Goal: Information Seeking & Learning: Learn about a topic

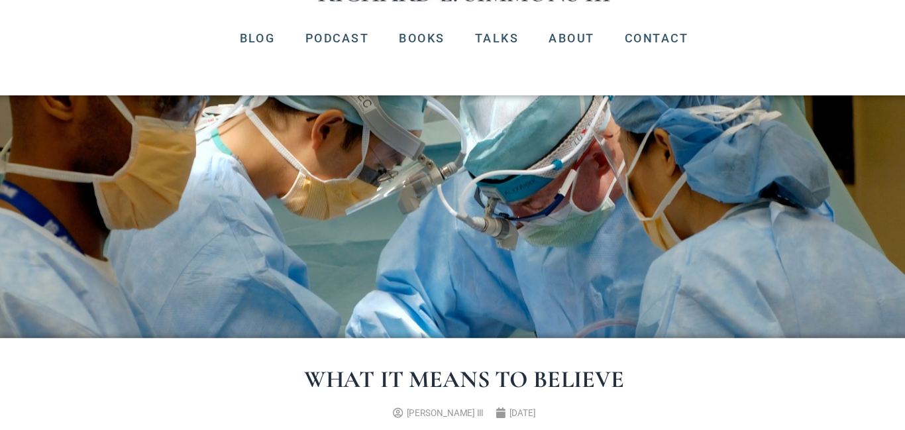
scroll to position [124, 0]
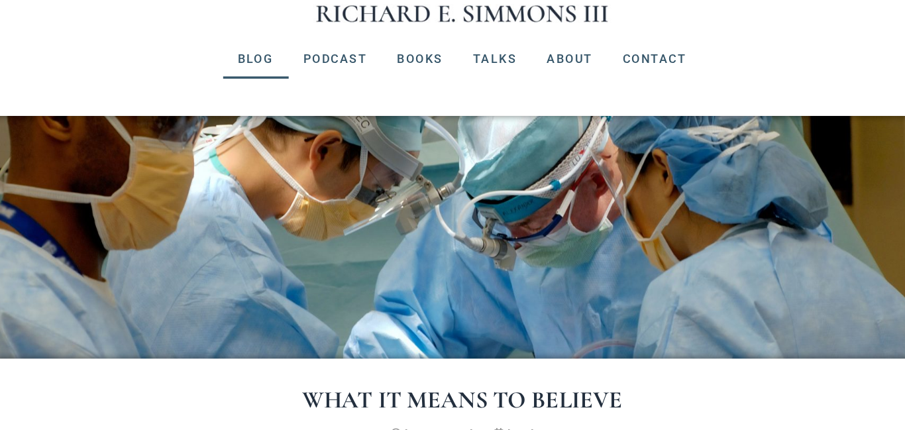
click at [264, 70] on link "Blog" at bounding box center [269, 71] width 58 height 34
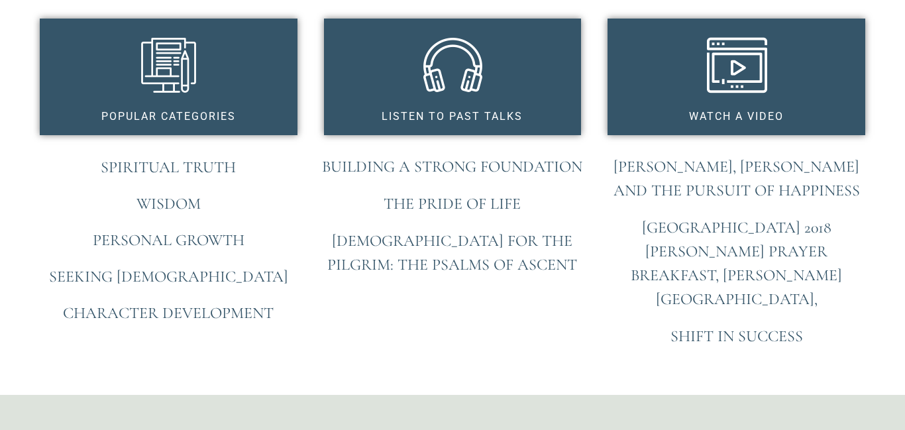
scroll to position [1082, 0]
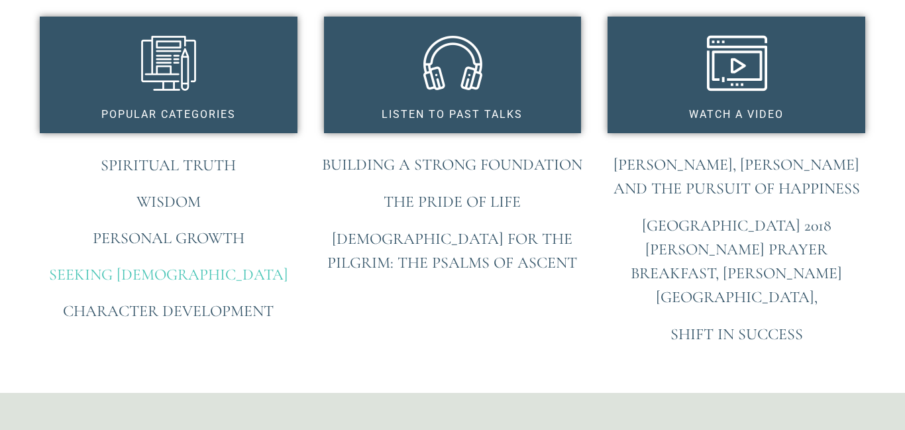
click at [168, 277] on link "Seeking [DEMOGRAPHIC_DATA]" at bounding box center [168, 274] width 239 height 19
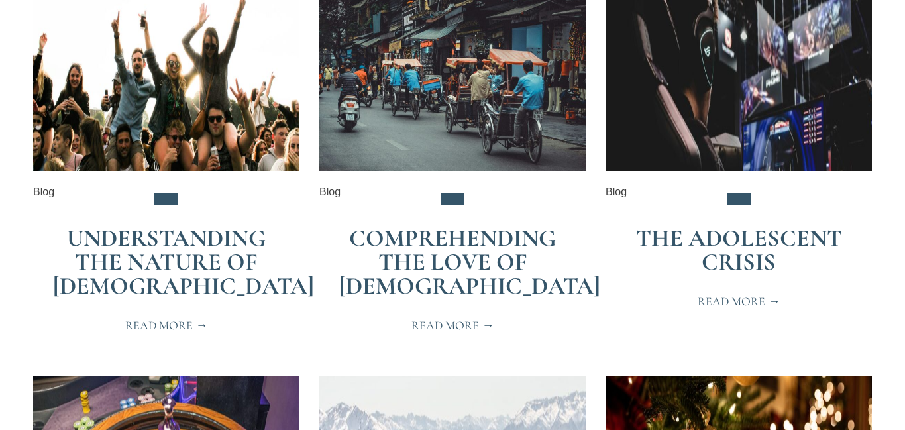
scroll to position [1943, 0]
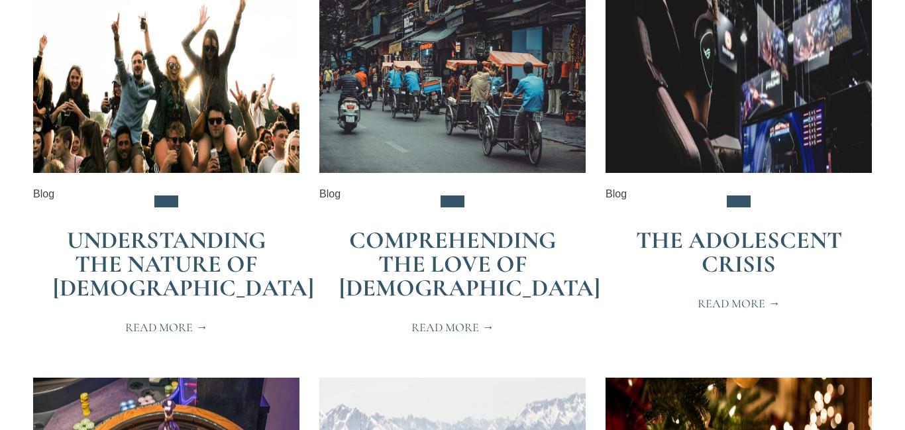
click at [451, 321] on span "Read More" at bounding box center [453, 327] width 83 height 12
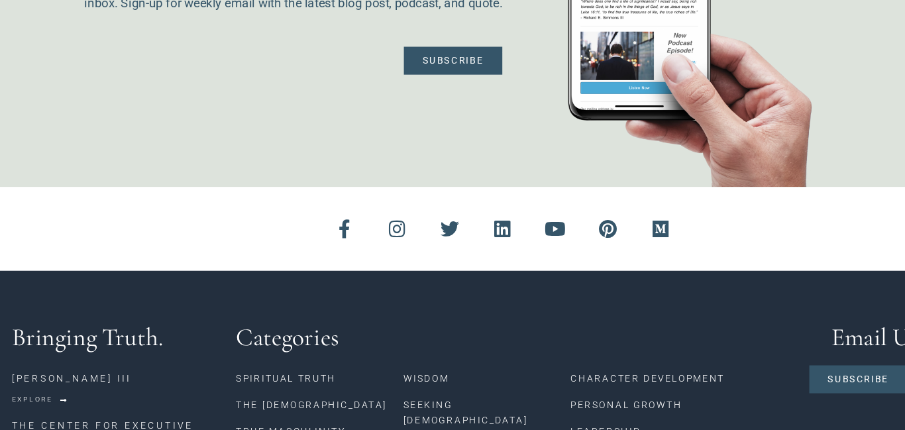
scroll to position [1593, 0]
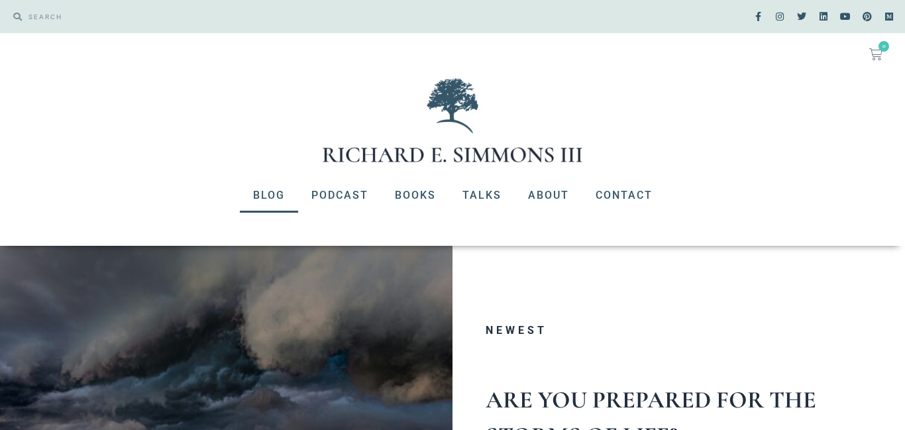
scroll to position [636, 0]
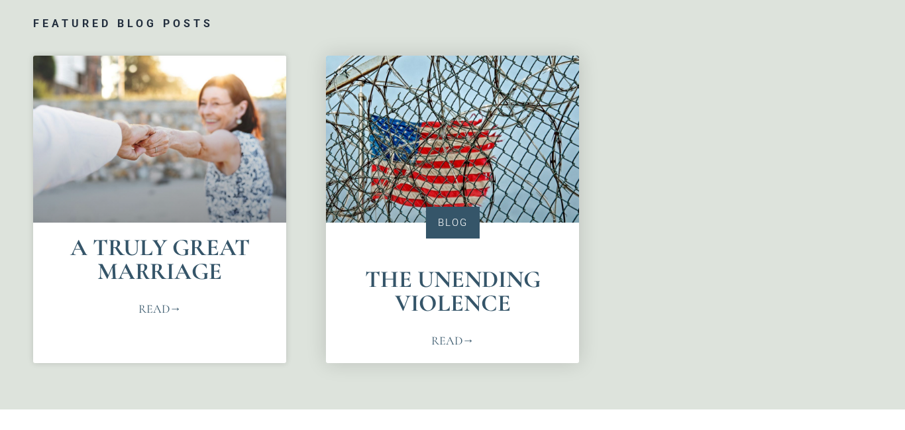
click at [451, 341] on link "Read" at bounding box center [452, 341] width 43 height 18
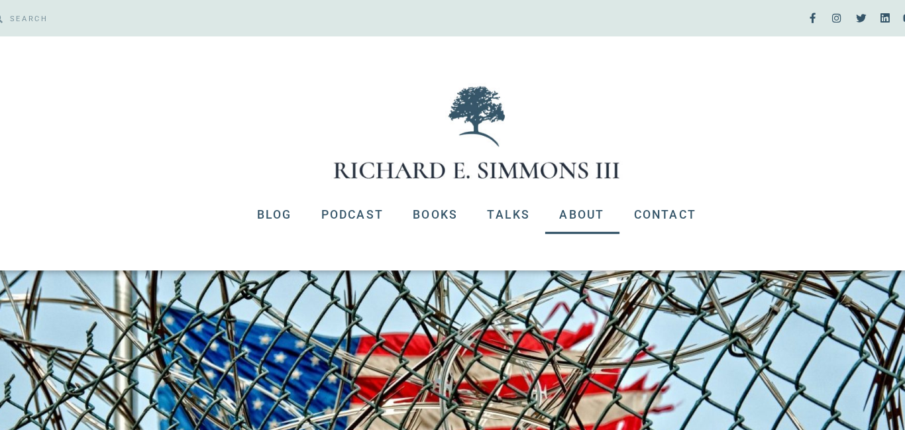
click at [540, 196] on link "About" at bounding box center [549, 195] width 68 height 34
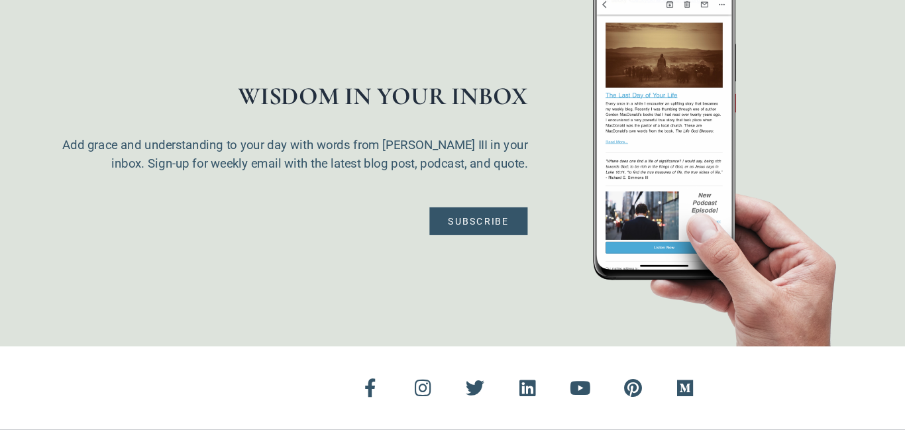
scroll to position [3325, 0]
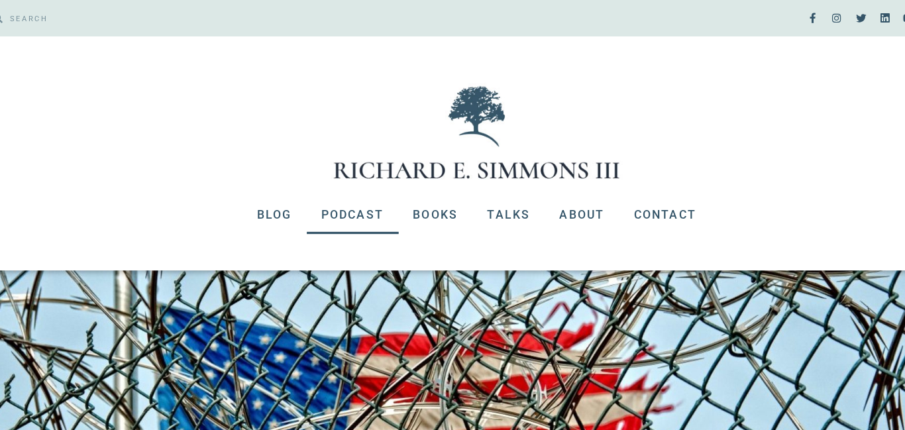
click at [327, 200] on link "Podcast" at bounding box center [340, 195] width 84 height 34
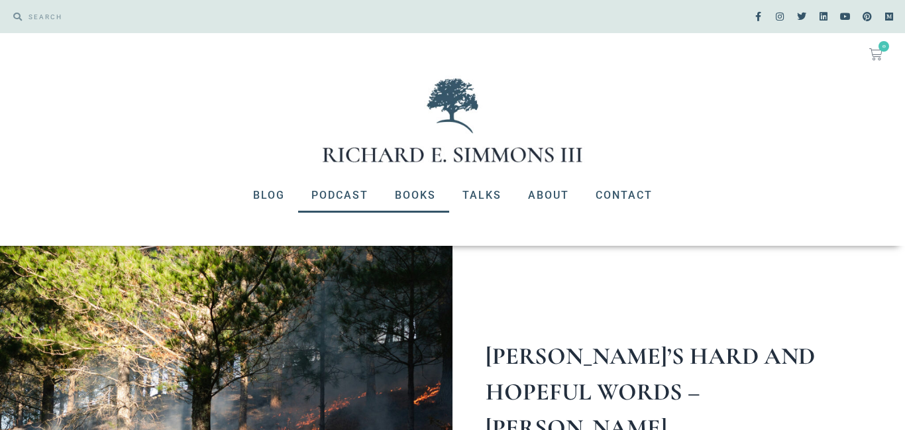
click at [413, 196] on link "Books" at bounding box center [416, 195] width 68 height 34
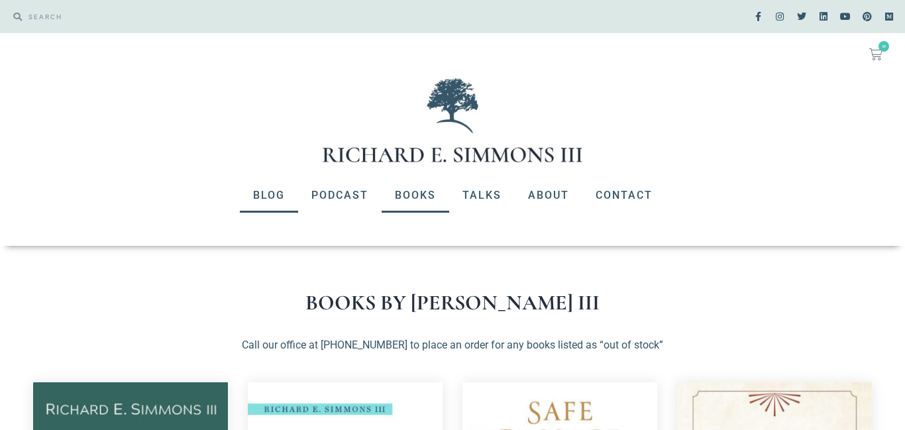
click at [266, 192] on link "Blog" at bounding box center [269, 195] width 58 height 34
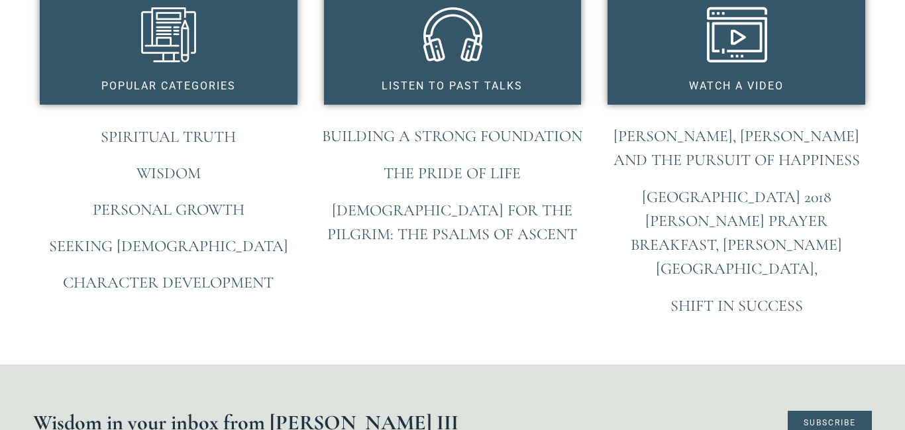
scroll to position [1111, 0]
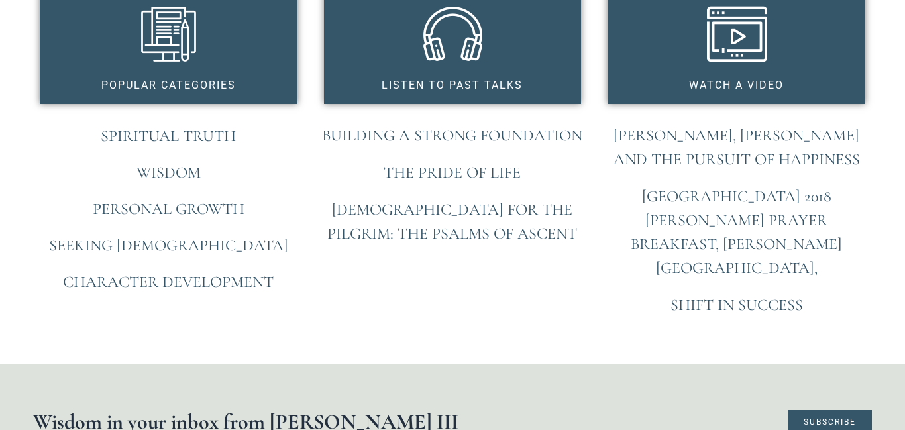
click at [735, 156] on link "Sigmund Freud, C.S. Lewis and the Pursuit of Happiness" at bounding box center [737, 147] width 247 height 43
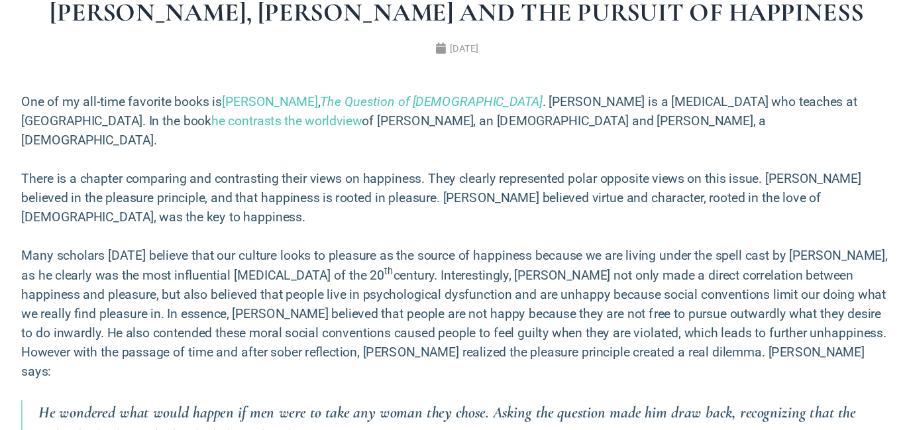
scroll to position [417, 0]
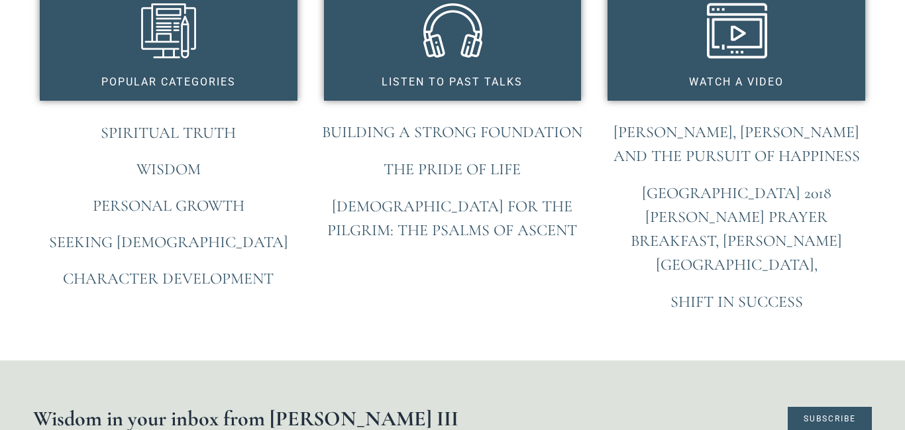
scroll to position [1111, 0]
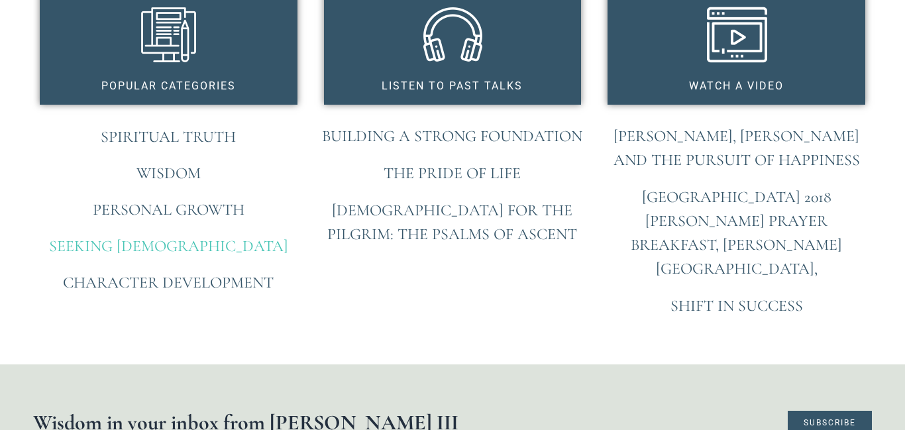
click at [178, 243] on link "Seeking [DEMOGRAPHIC_DATA]" at bounding box center [168, 246] width 239 height 19
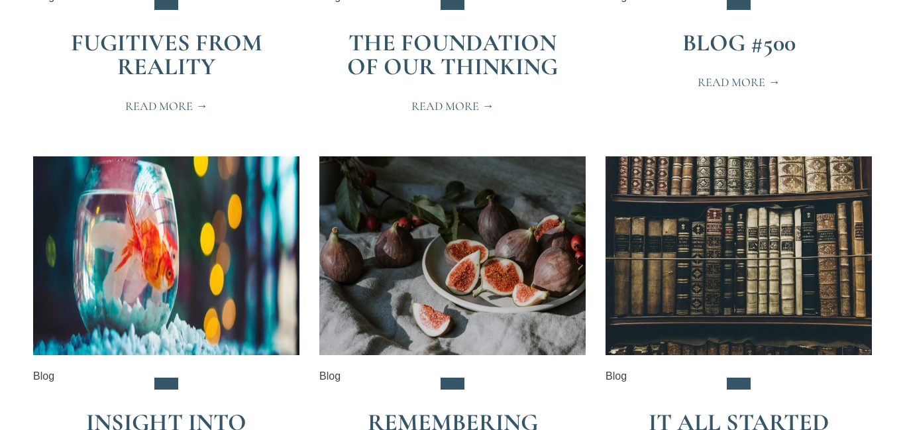
scroll to position [2566, 0]
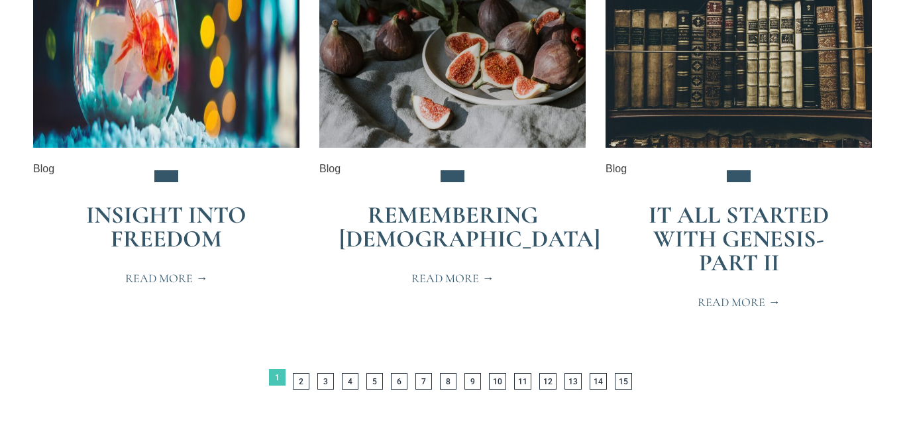
click at [173, 295] on div "Read More" at bounding box center [166, 284] width 266 height 41
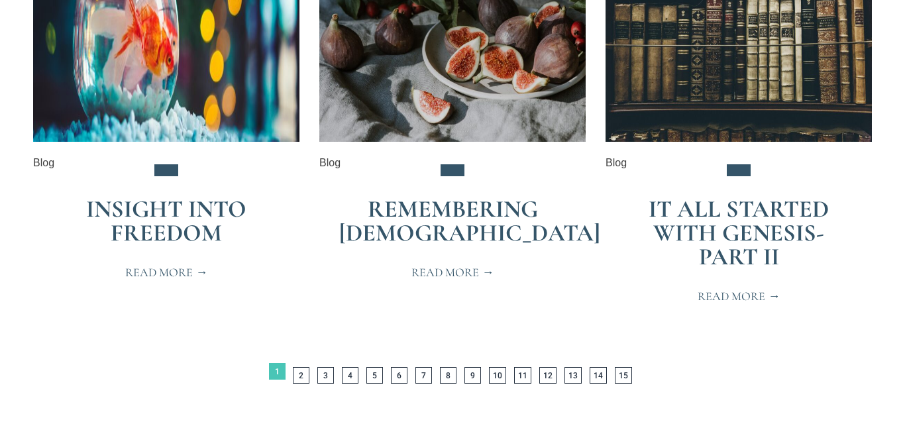
scroll to position [2778, 0]
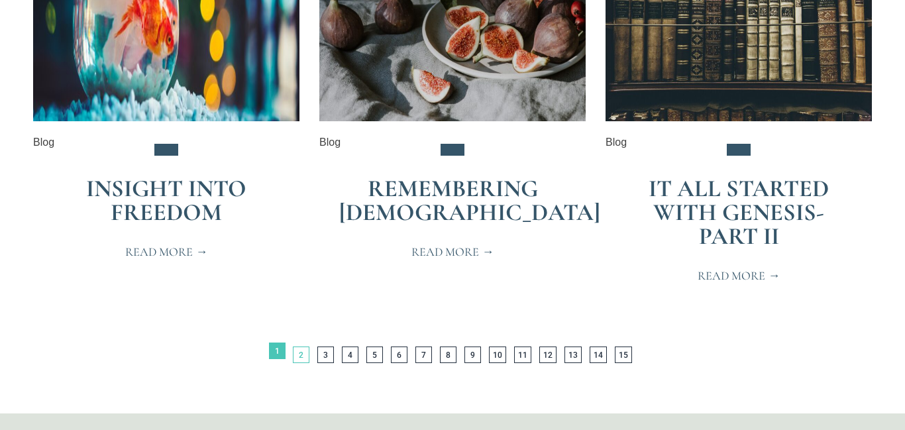
click at [303, 356] on link "Page 2" at bounding box center [301, 355] width 17 height 17
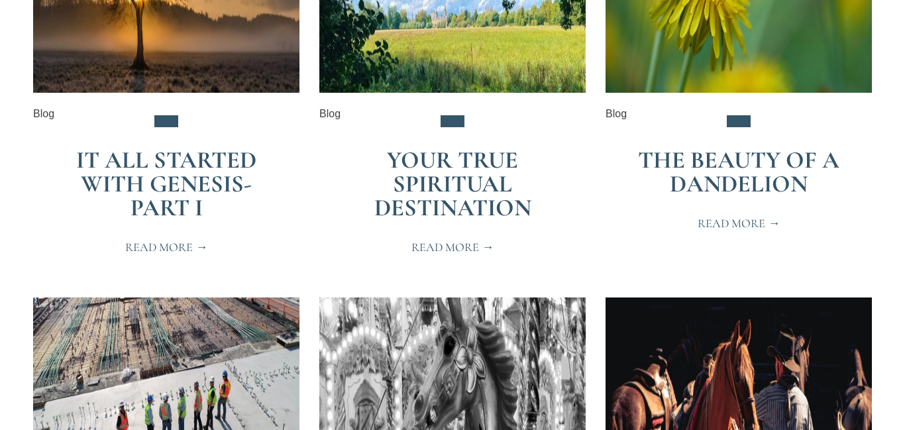
click at [289, 327] on img at bounding box center [166, 397] width 266 height 199
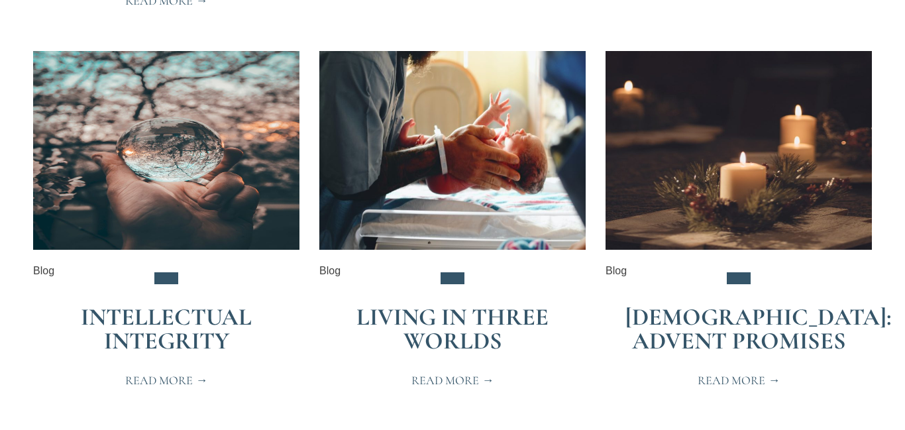
scroll to position [2726, 0]
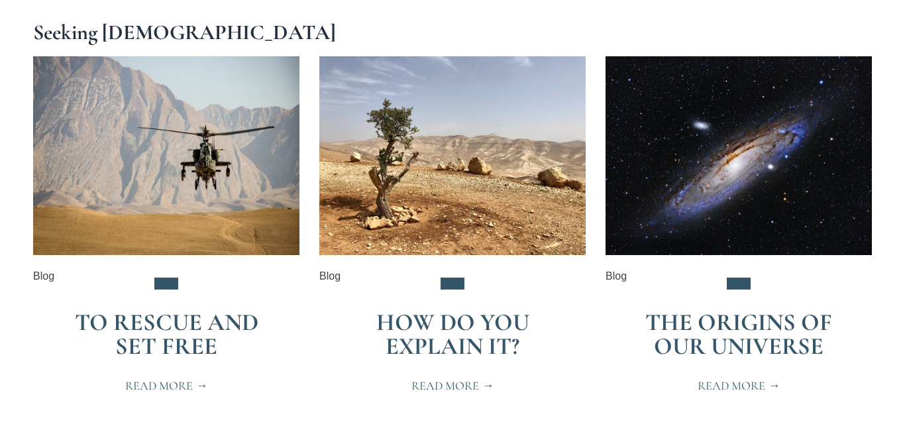
scroll to position [274, 0]
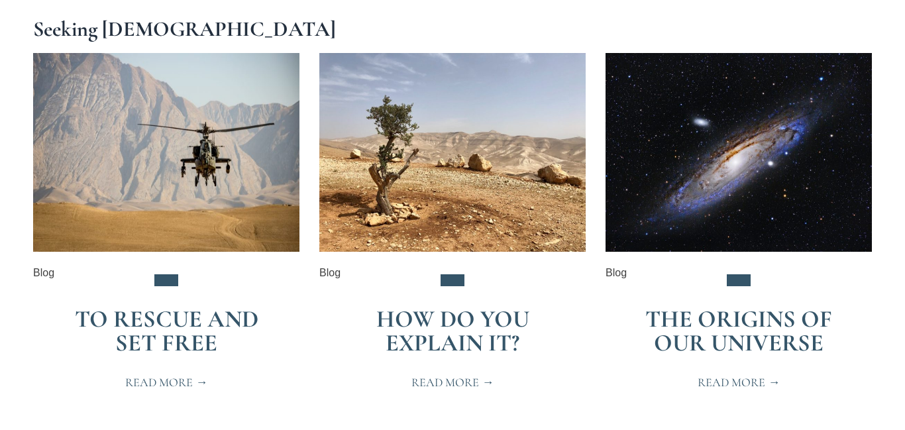
click at [719, 384] on span "Read More" at bounding box center [739, 382] width 83 height 12
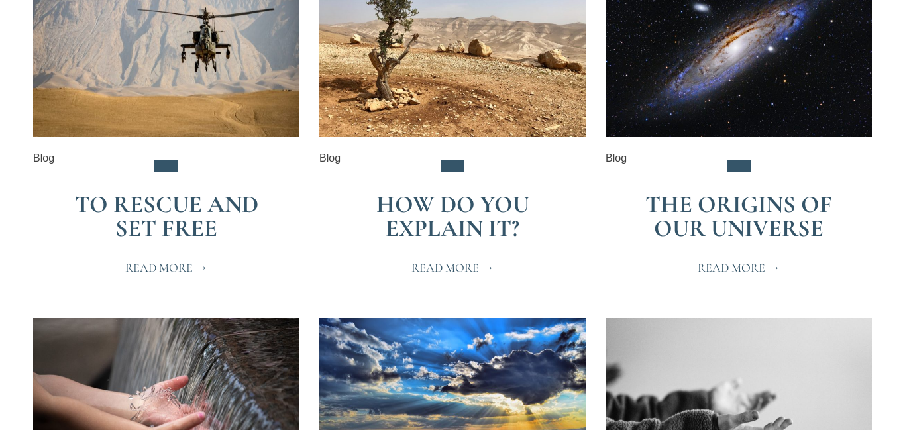
scroll to position [371, 0]
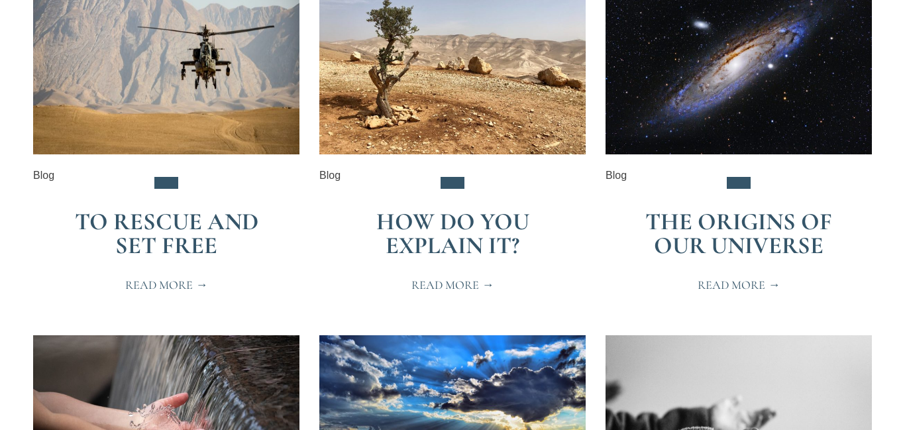
click at [442, 285] on span "Read More" at bounding box center [453, 285] width 83 height 12
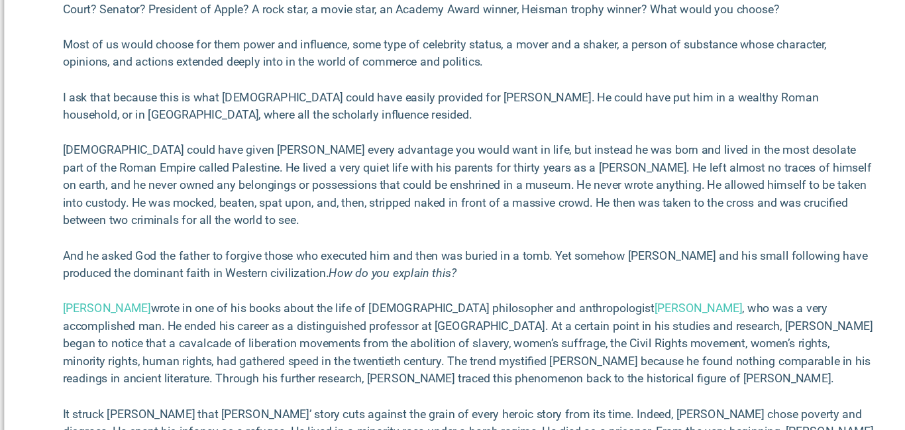
scroll to position [901, 0]
